Goal: Task Accomplishment & Management: Complete application form

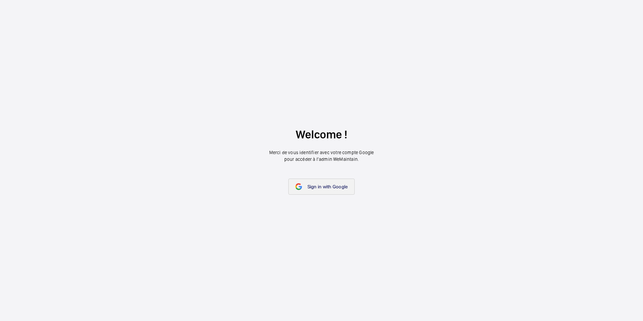
click at [344, 189] on link "Sign in with Google" at bounding box center [321, 186] width 67 height 16
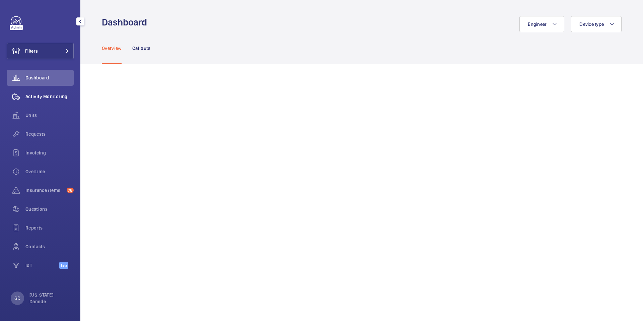
click at [51, 95] on span "Activity Monitoring" at bounding box center [49, 96] width 48 height 7
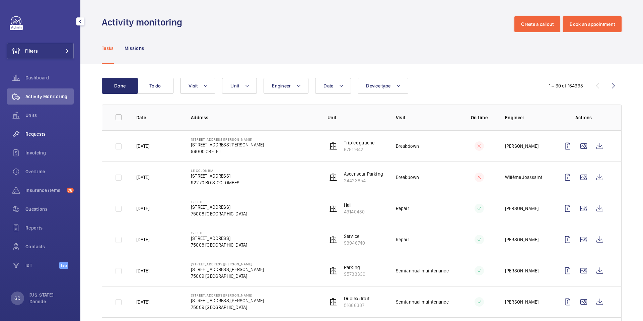
click at [41, 136] on span "Requests" at bounding box center [49, 134] width 48 height 7
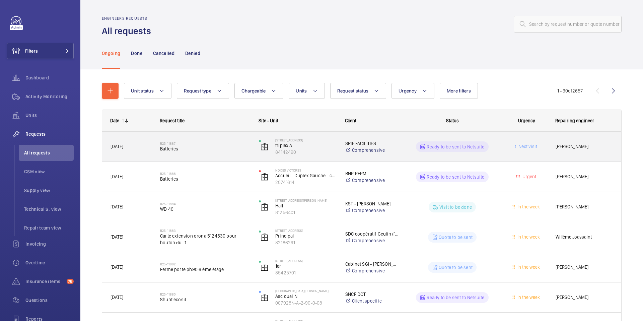
click at [188, 153] on div "R25-11887 Batteries" at bounding box center [205, 146] width 90 height 19
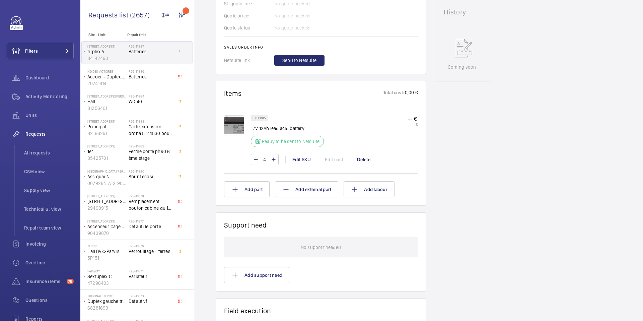
scroll to position [297, 0]
click at [39, 152] on span "All requests" at bounding box center [49, 152] width 50 height 7
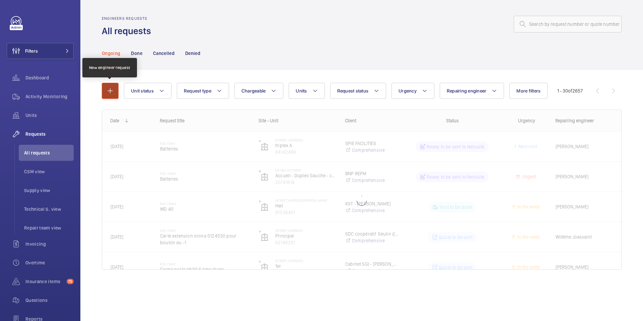
click at [114, 92] on mat-icon "button" at bounding box center [110, 91] width 8 height 8
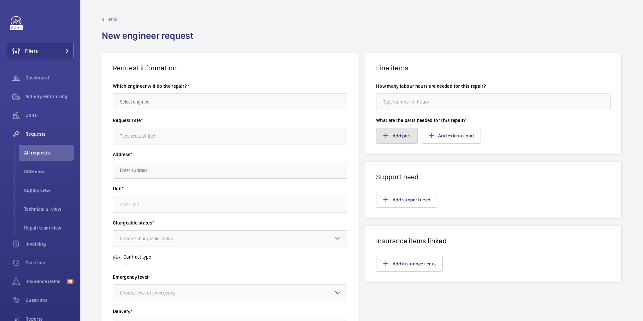
click at [408, 137] on button "Add part" at bounding box center [397, 136] width 42 height 16
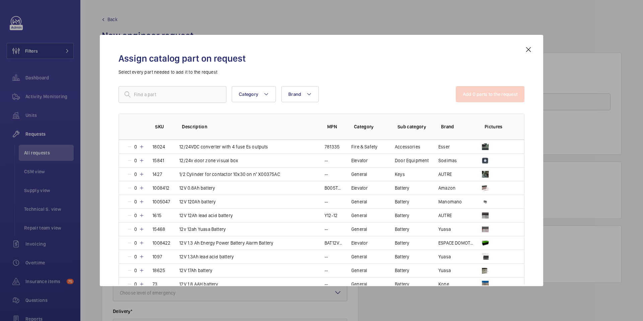
scroll to position [335, 0]
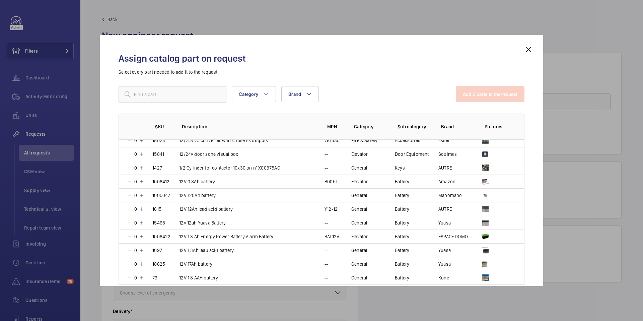
click at [527, 50] on mat-icon at bounding box center [528, 50] width 8 height 8
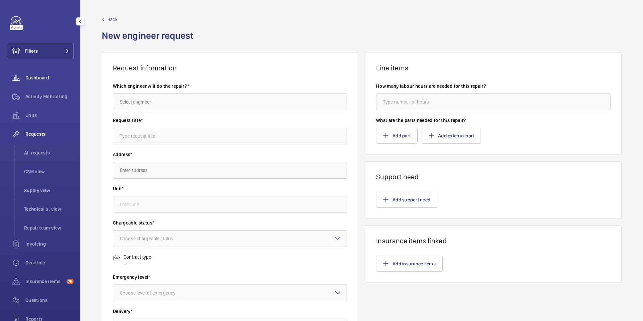
click at [38, 74] on span "Dashboard" at bounding box center [49, 77] width 48 height 7
